Goal: Information Seeking & Learning: Learn about a topic

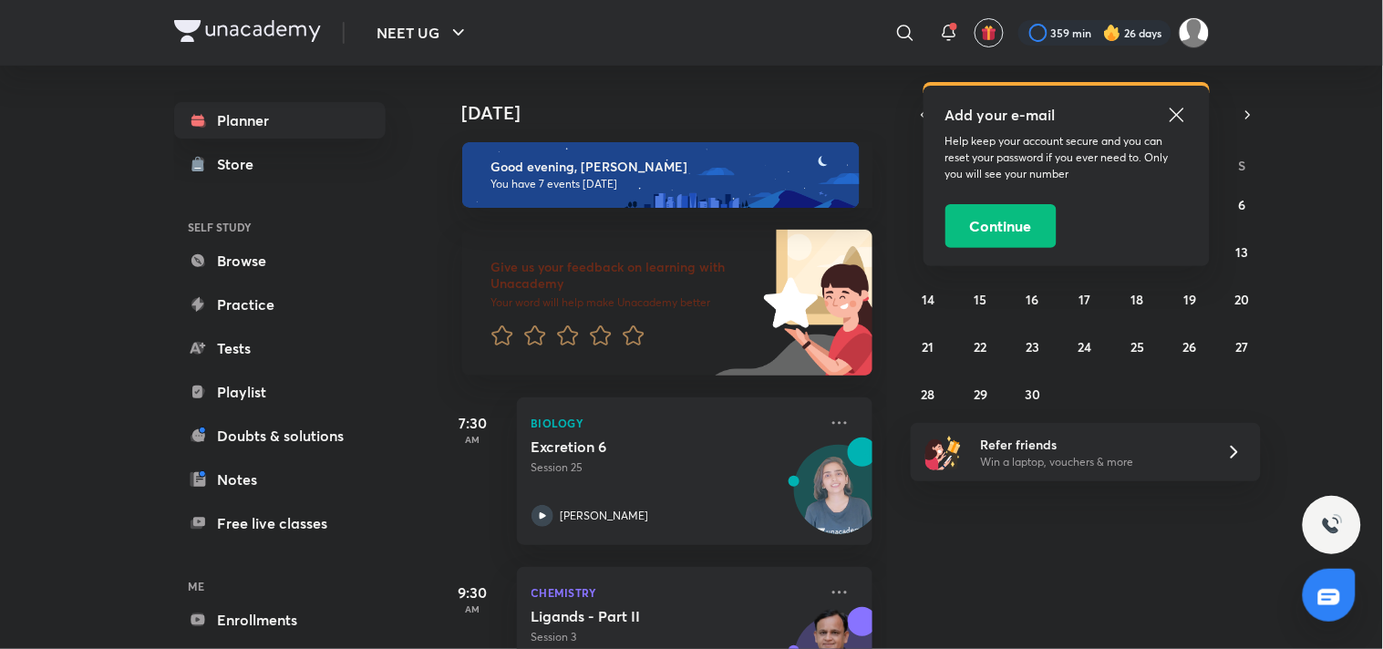
click at [1176, 110] on icon at bounding box center [1177, 115] width 22 height 22
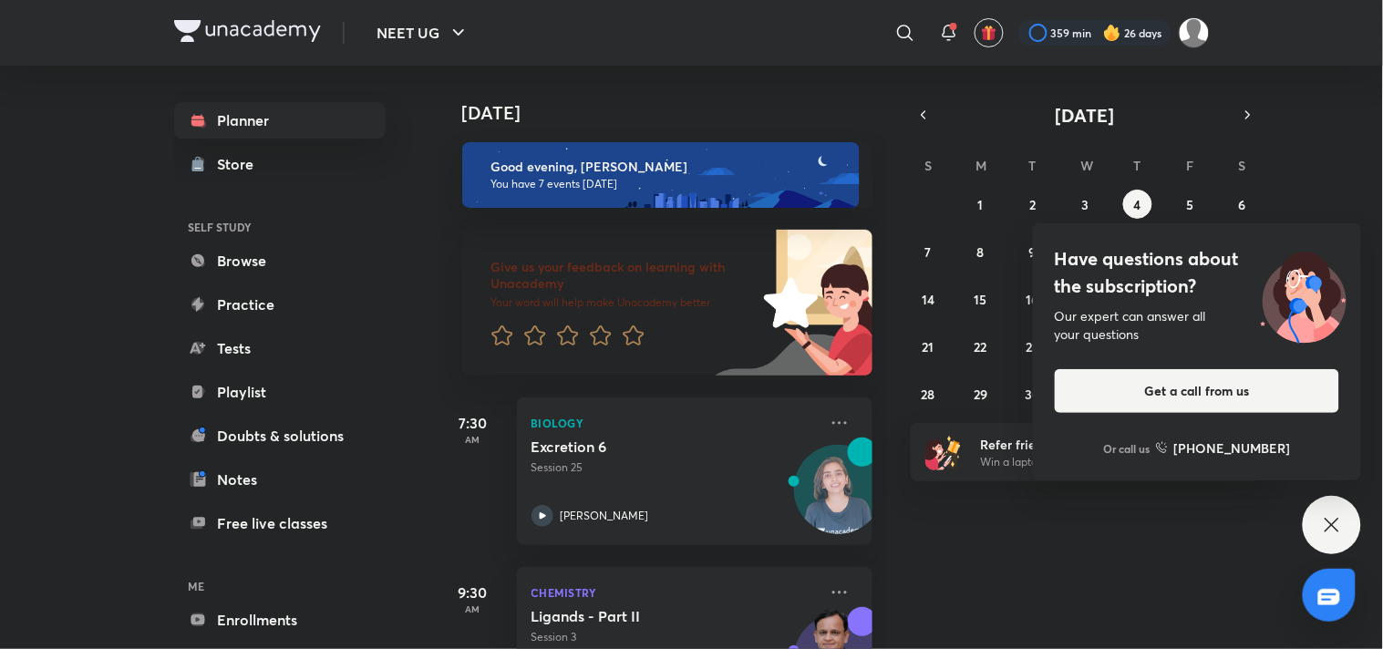
click at [1333, 520] on icon at bounding box center [1332, 525] width 22 height 22
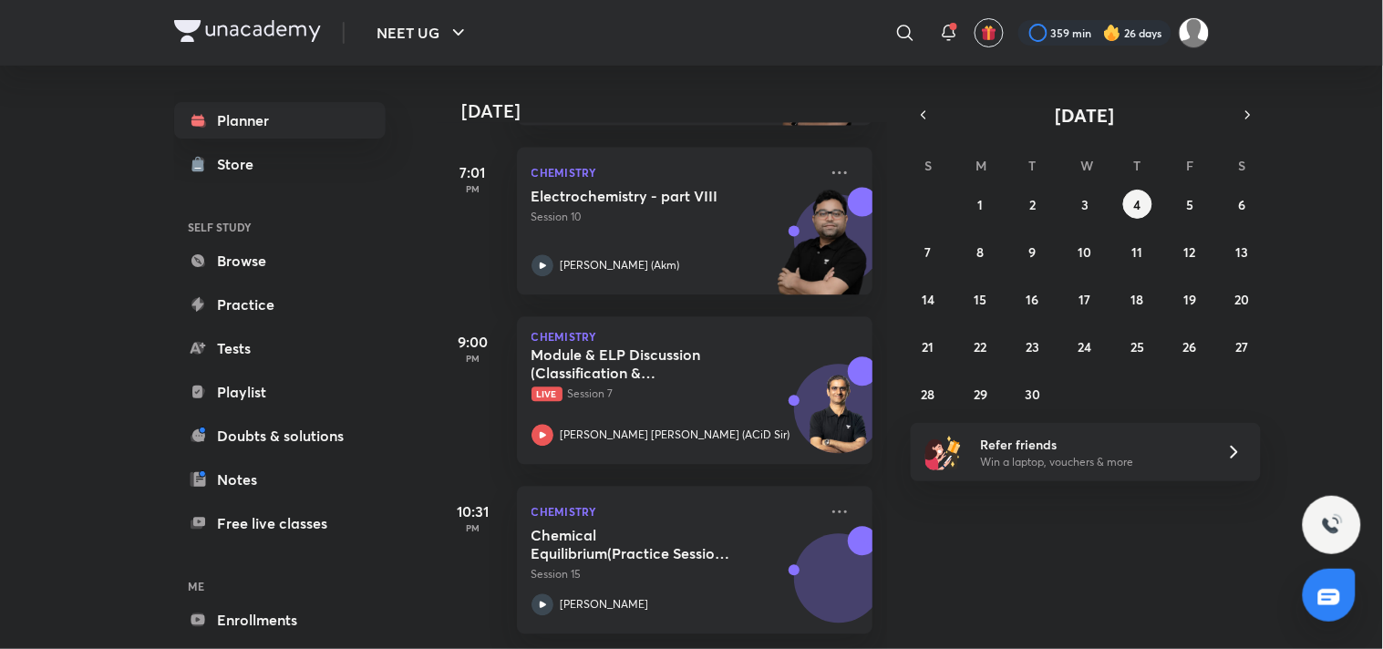
scroll to position [943, 0]
click at [1191, 39] on img at bounding box center [1194, 32] width 31 height 31
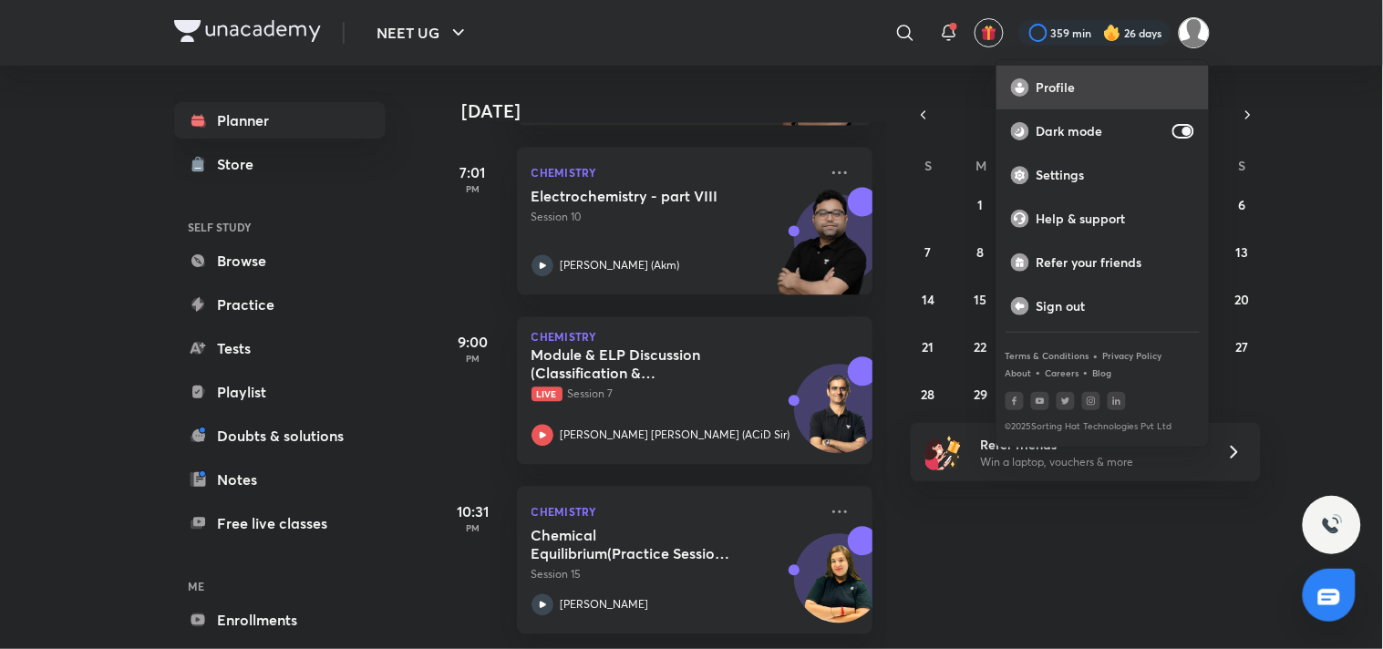
click at [1081, 67] on div "Profile" at bounding box center [1102, 88] width 212 height 44
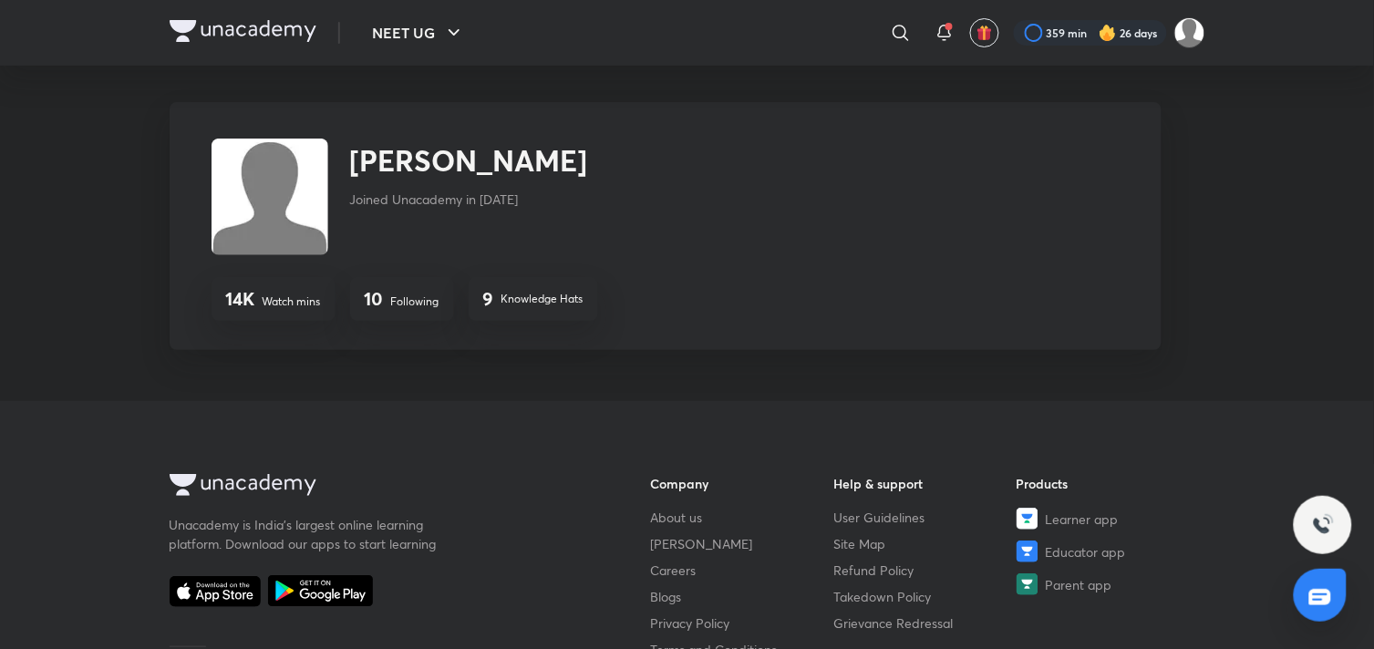
click at [416, 294] on p "Following" at bounding box center [415, 302] width 48 height 16
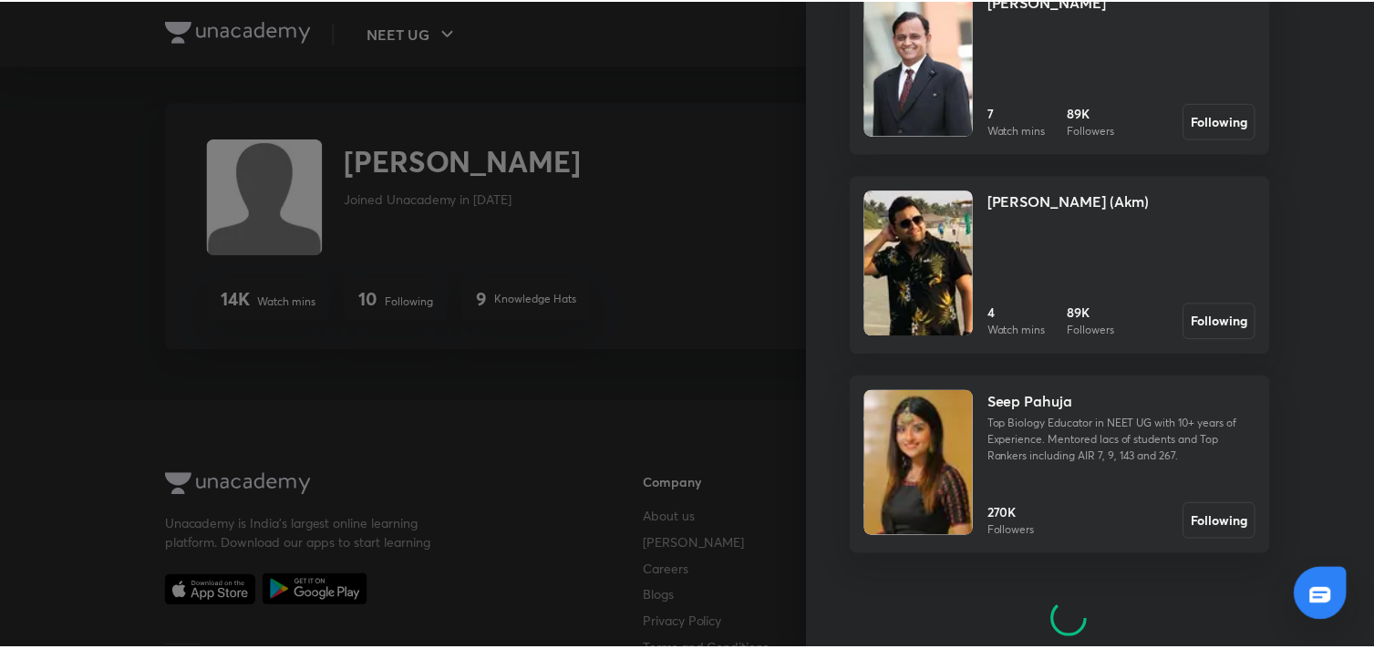
scroll to position [549, 0]
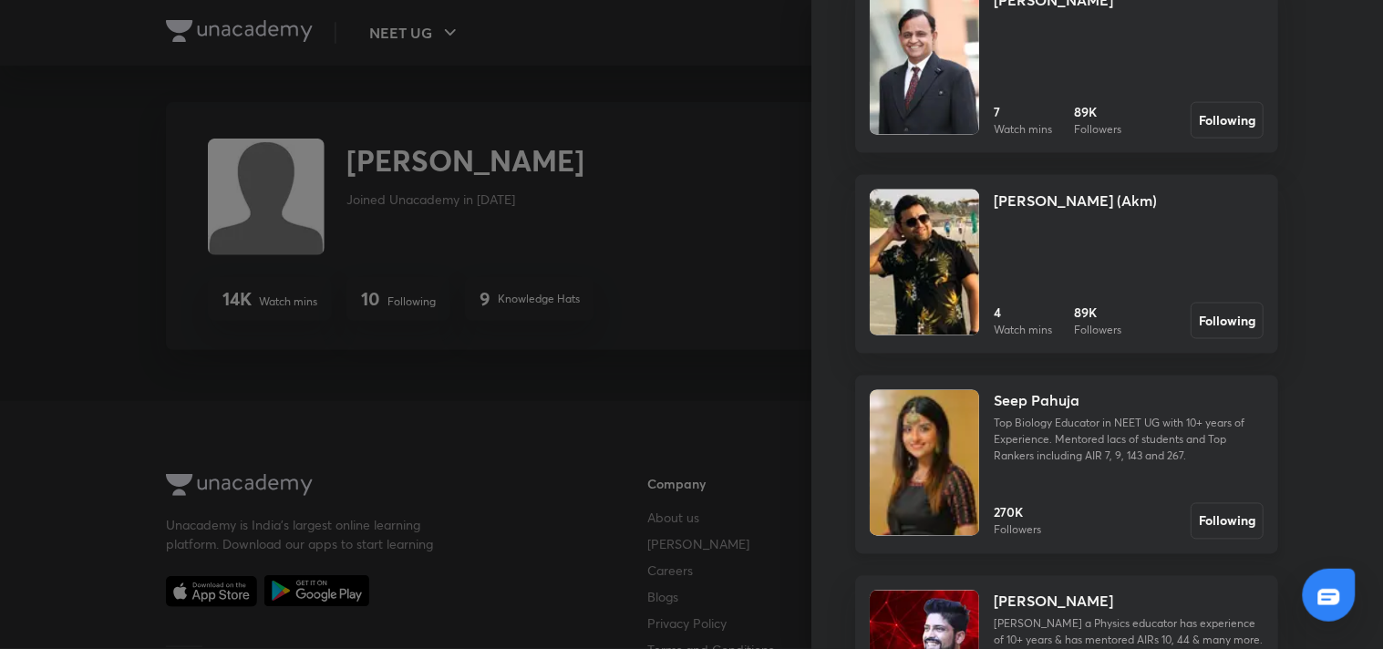
click at [931, 419] on img at bounding box center [924, 463] width 109 height 146
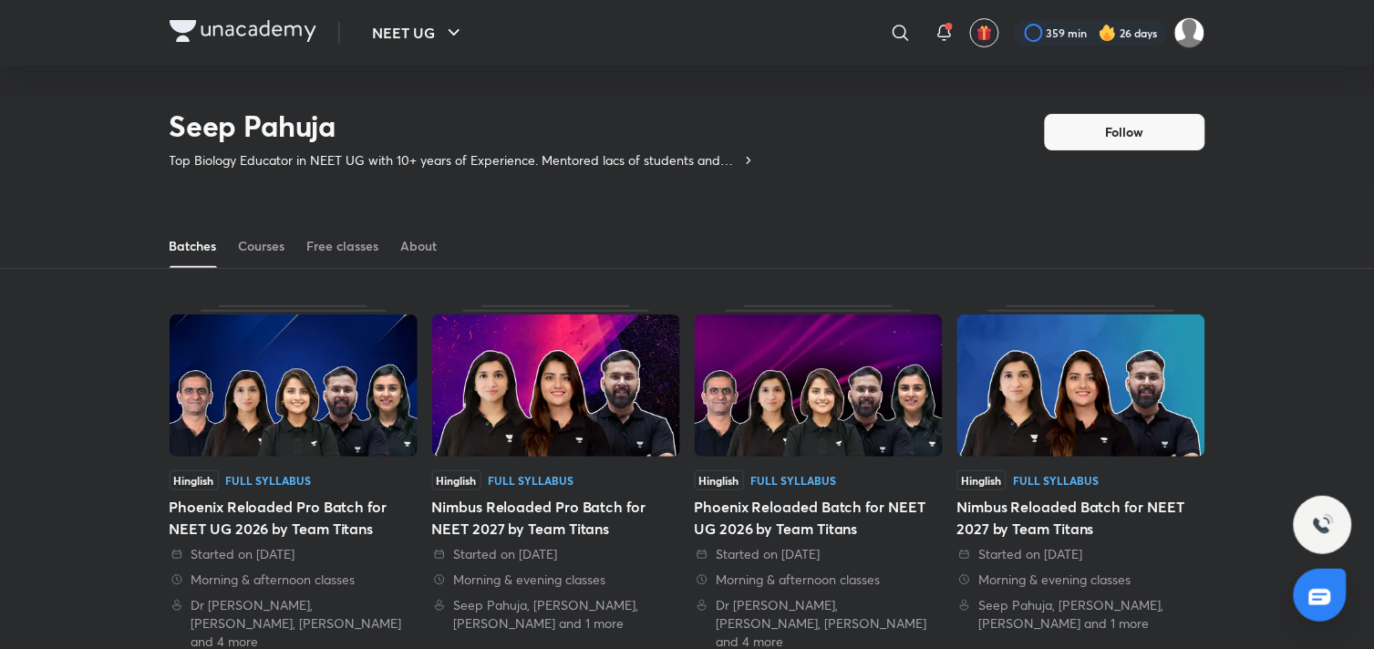
scroll to position [80, 0]
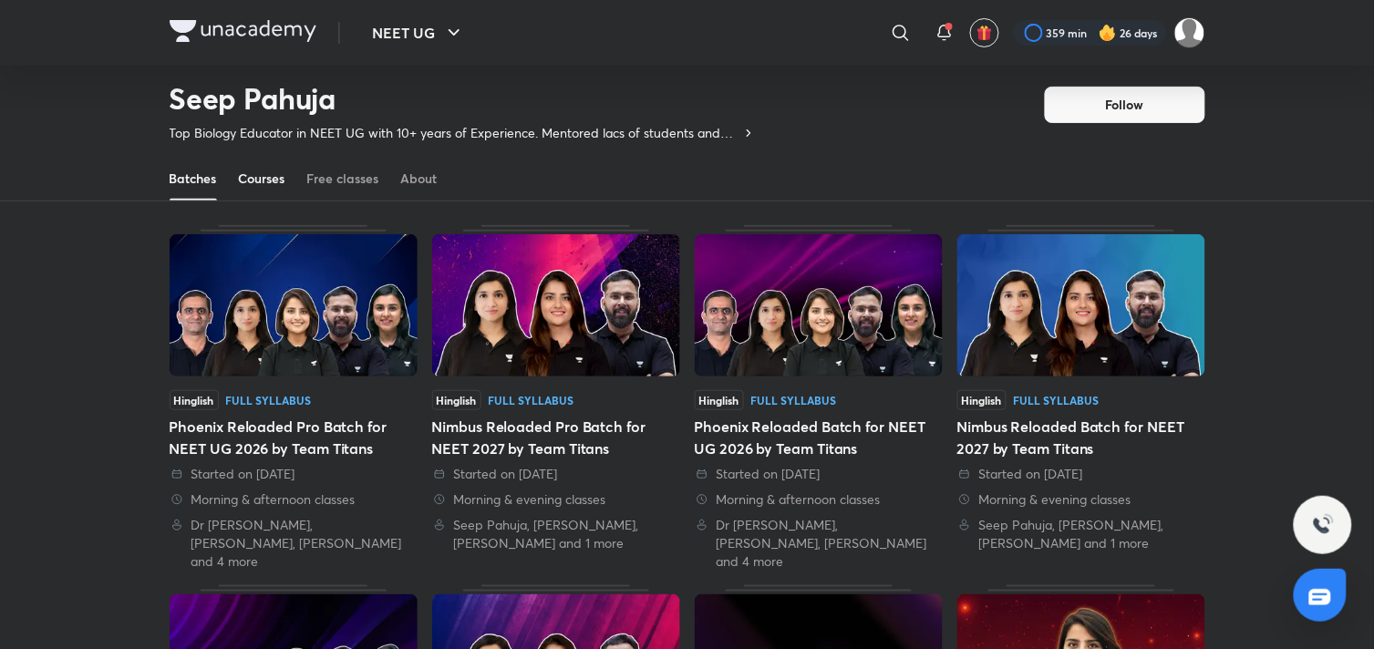
click at [265, 185] on div "Courses" at bounding box center [262, 179] width 46 height 18
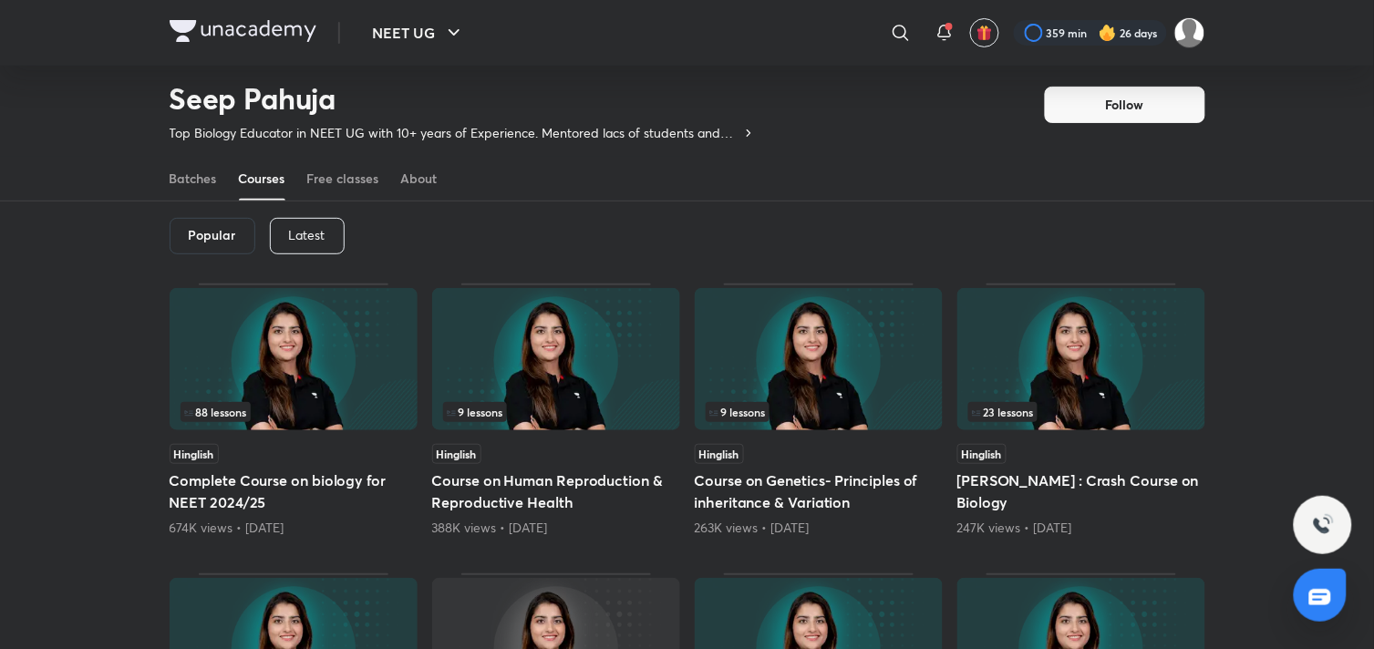
click at [297, 224] on div "Latest" at bounding box center [307, 236] width 75 height 36
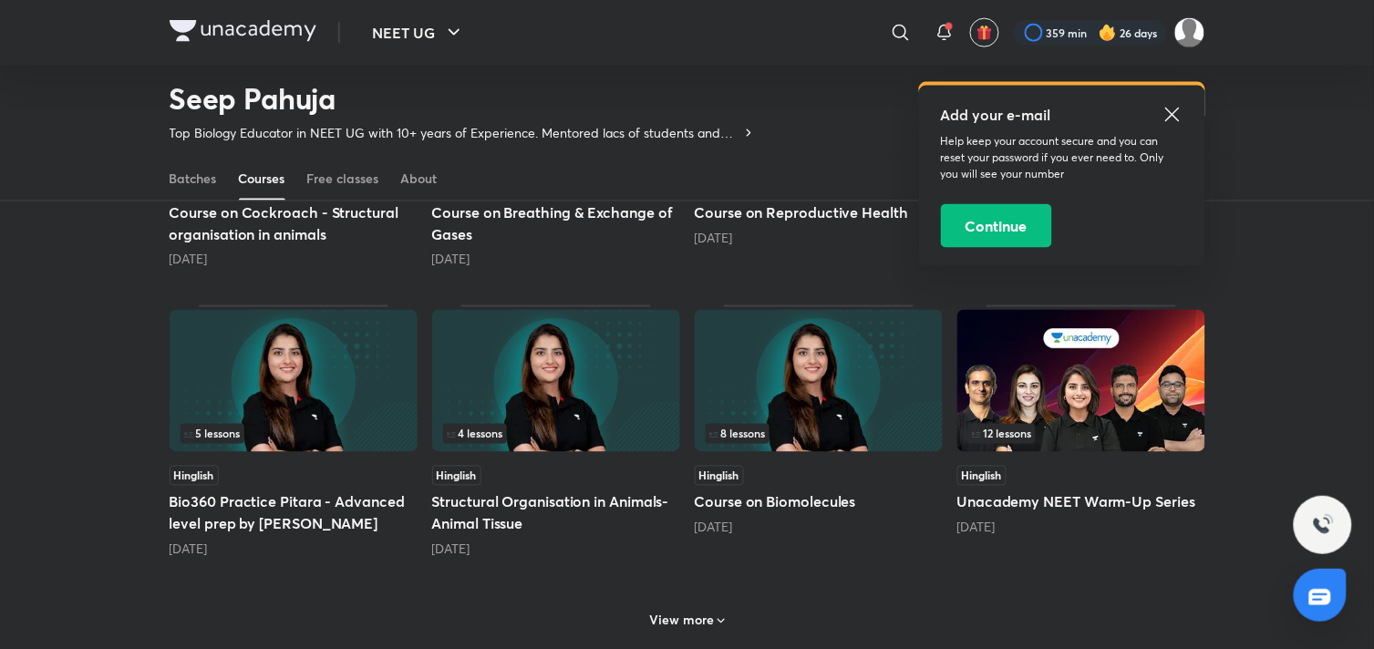
scroll to position [655, 0]
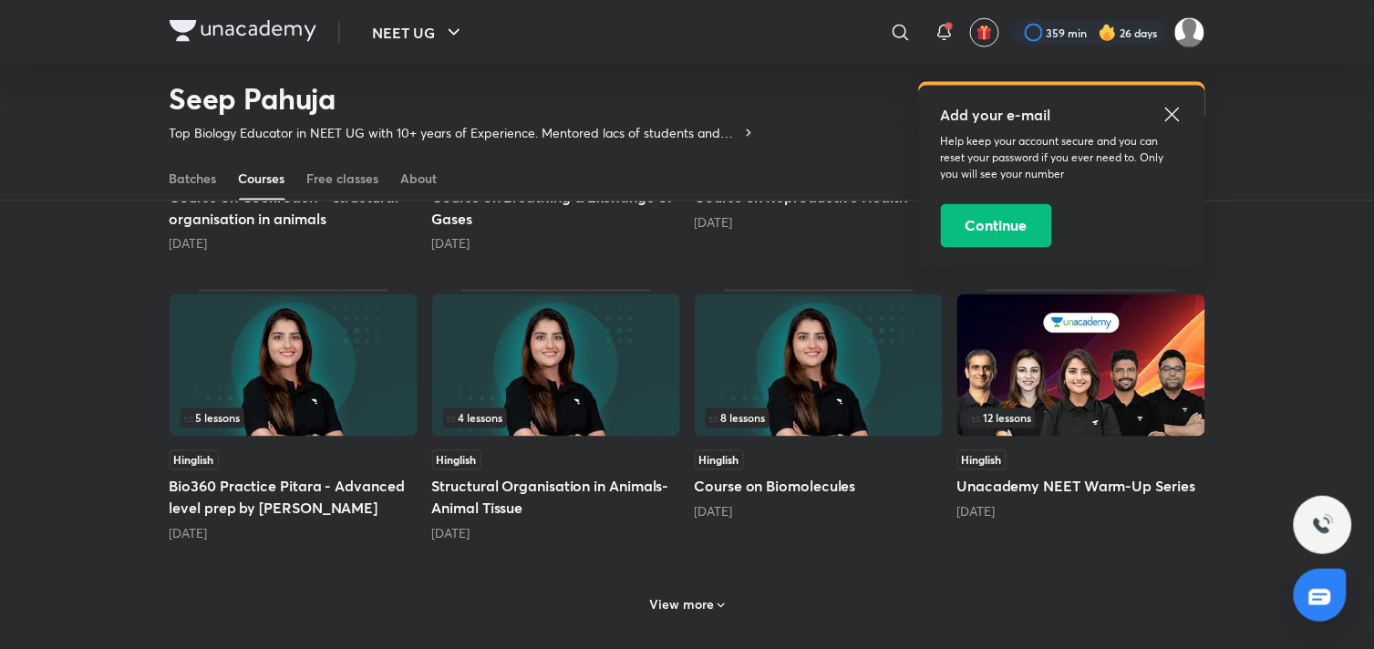
click at [776, 435] on img at bounding box center [819, 365] width 248 height 142
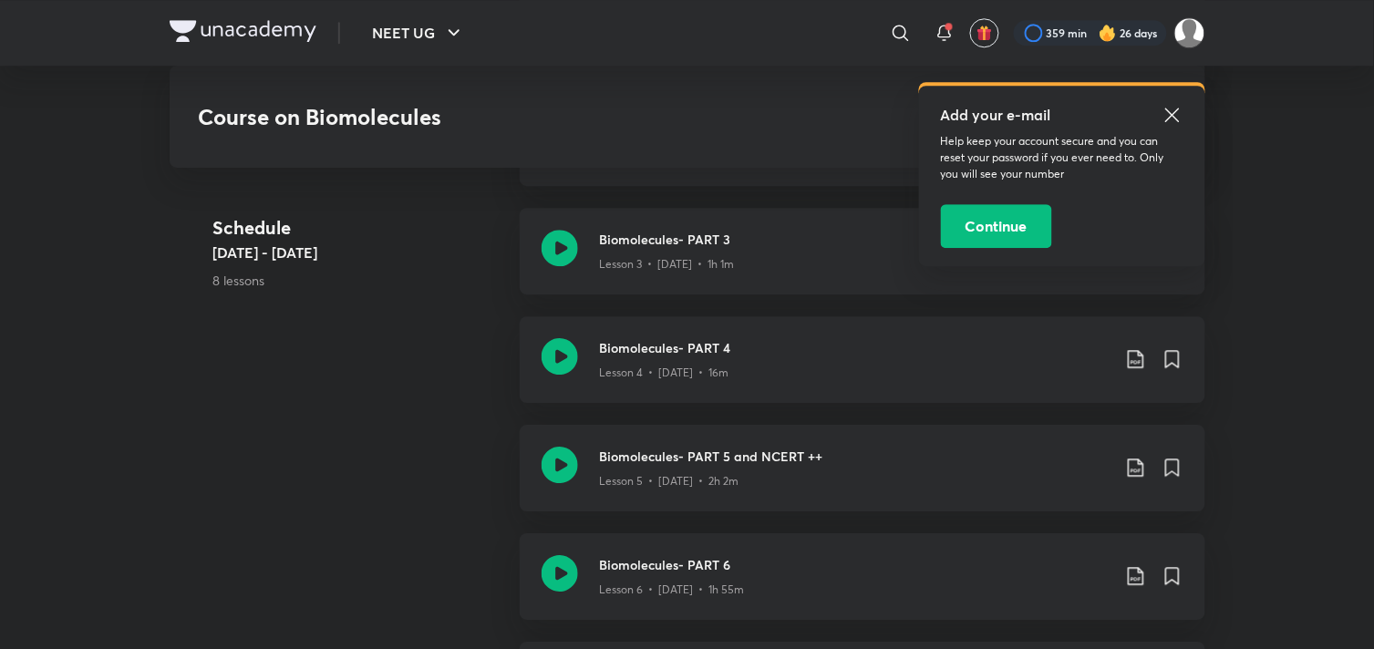
scroll to position [1232, 0]
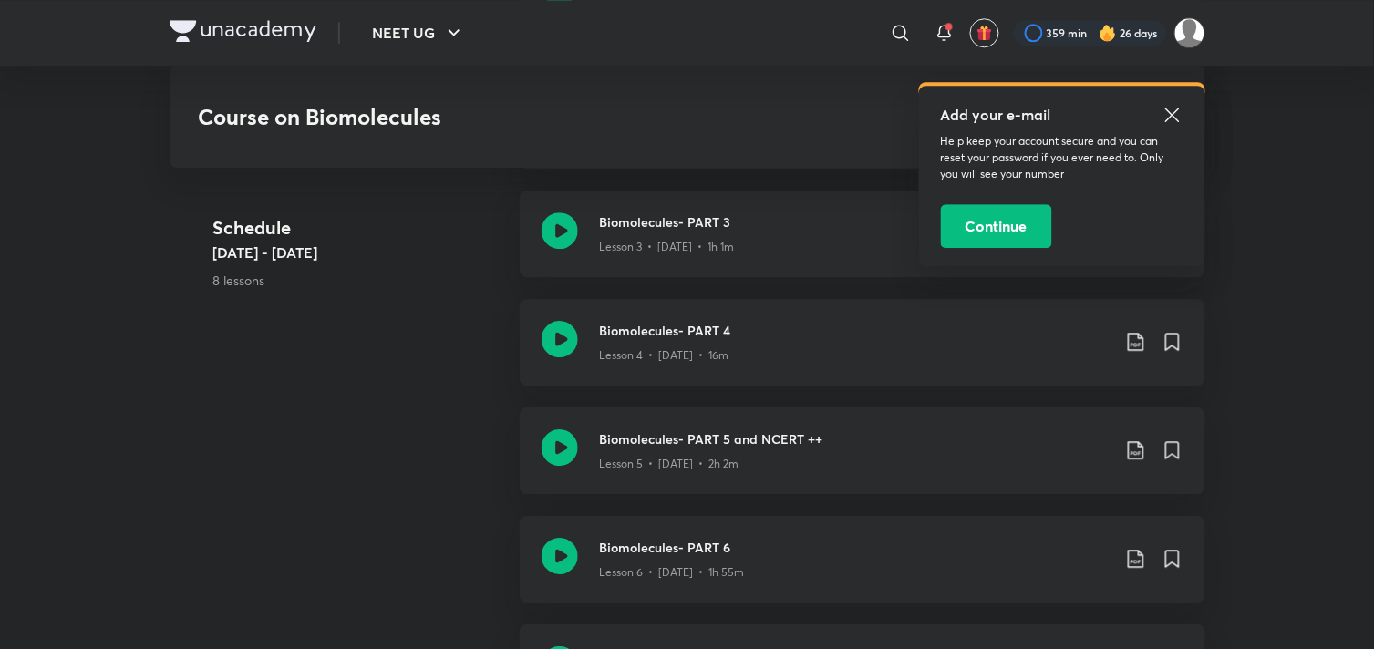
click at [776, 435] on h3 "Biomolecules- PART 5 and NCERT ++" at bounding box center [855, 438] width 510 height 19
